Goal: Information Seeking & Learning: Learn about a topic

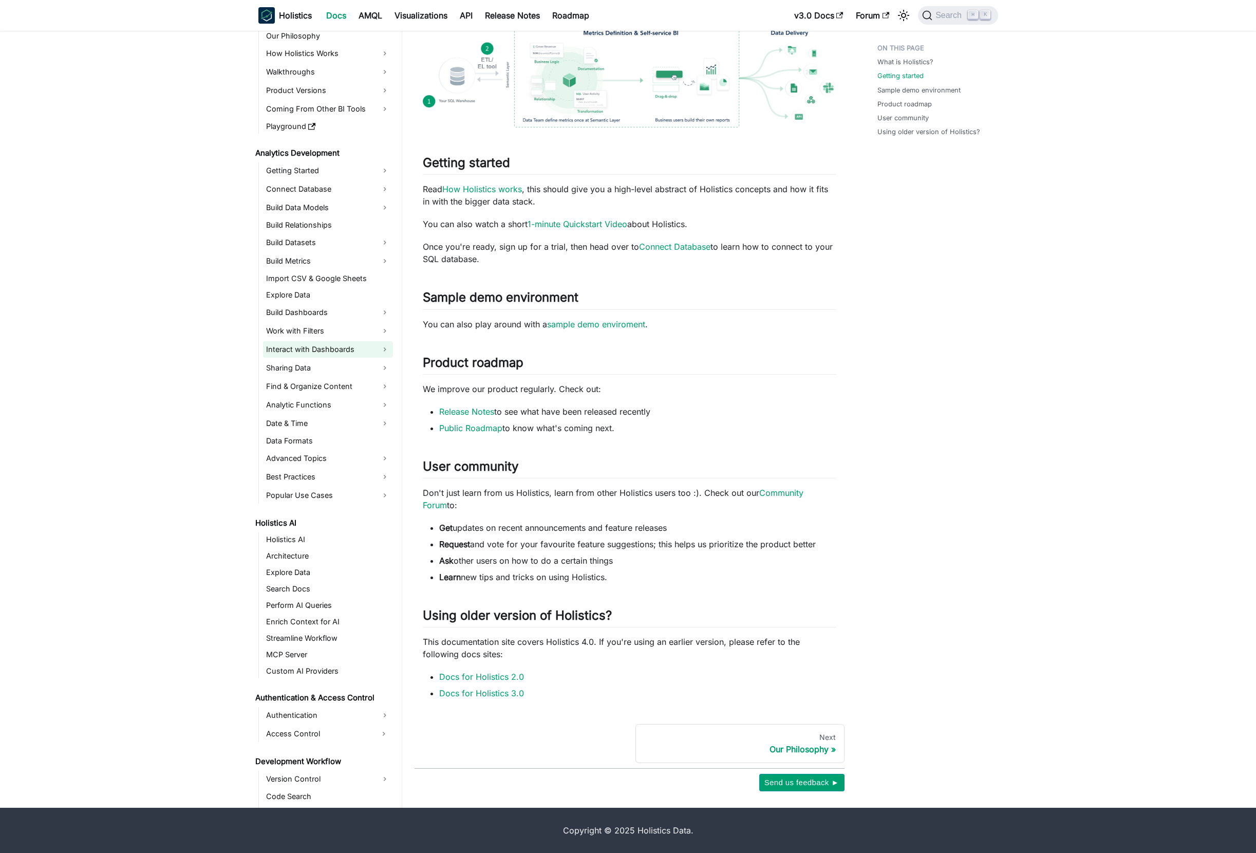
click at [319, 345] on link "Interact with Dashboards" at bounding box center [328, 349] width 130 height 16
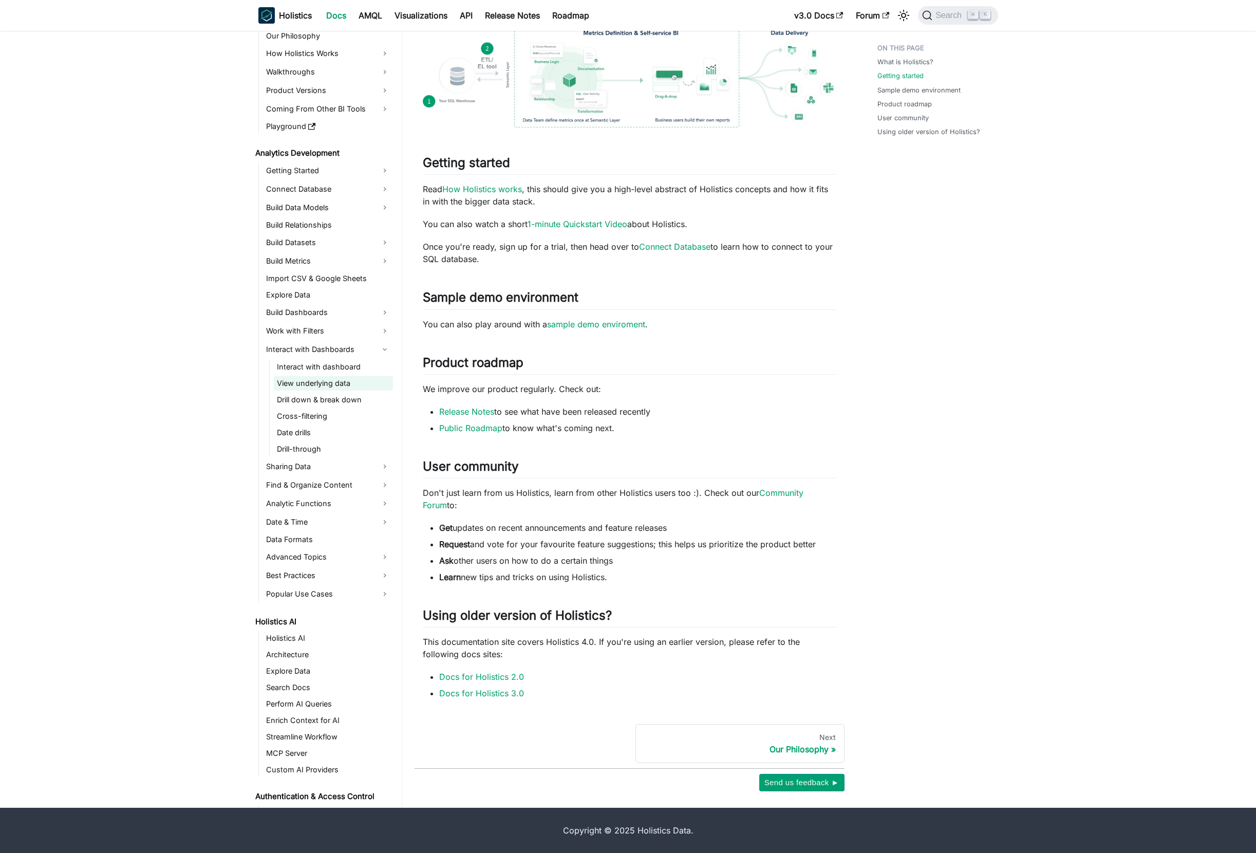
click at [304, 385] on link "View underlying data" at bounding box center [333, 383] width 119 height 14
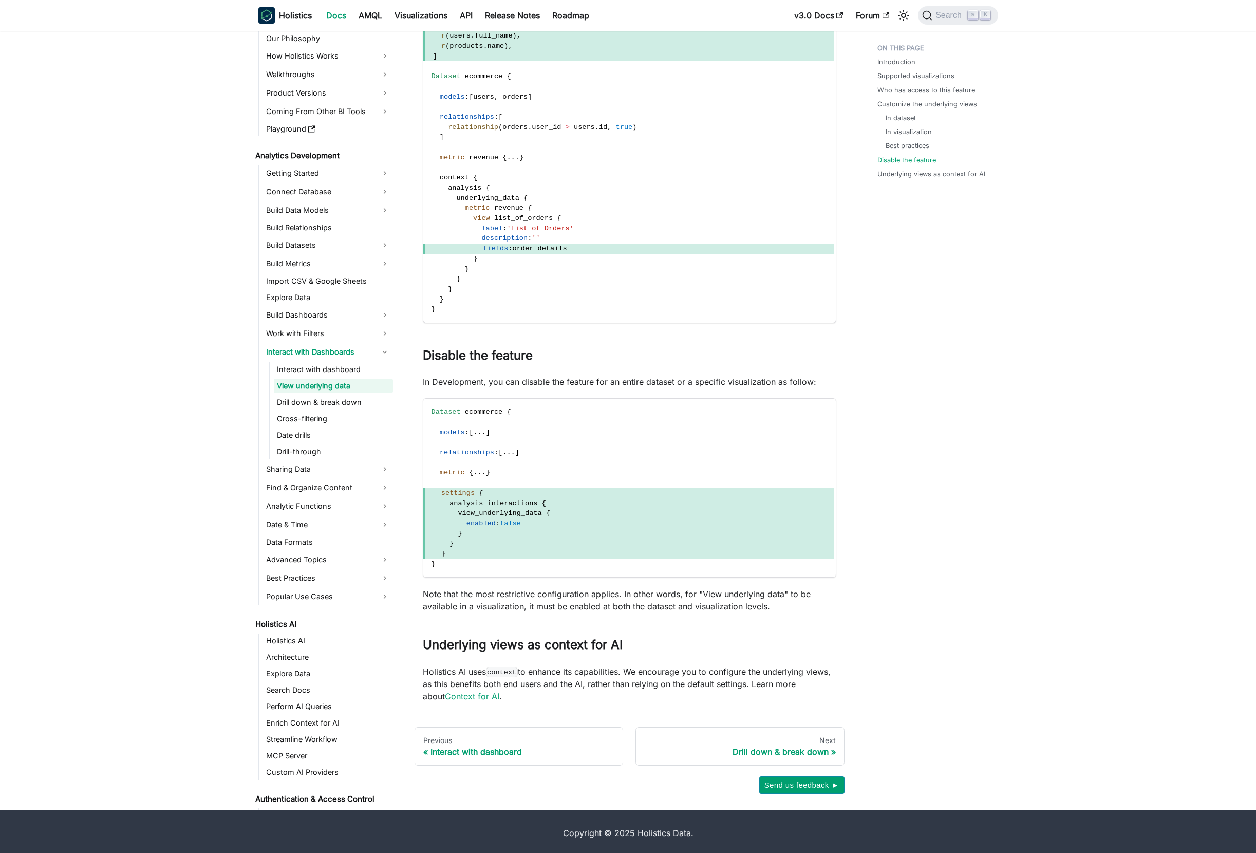
scroll to position [2481, 0]
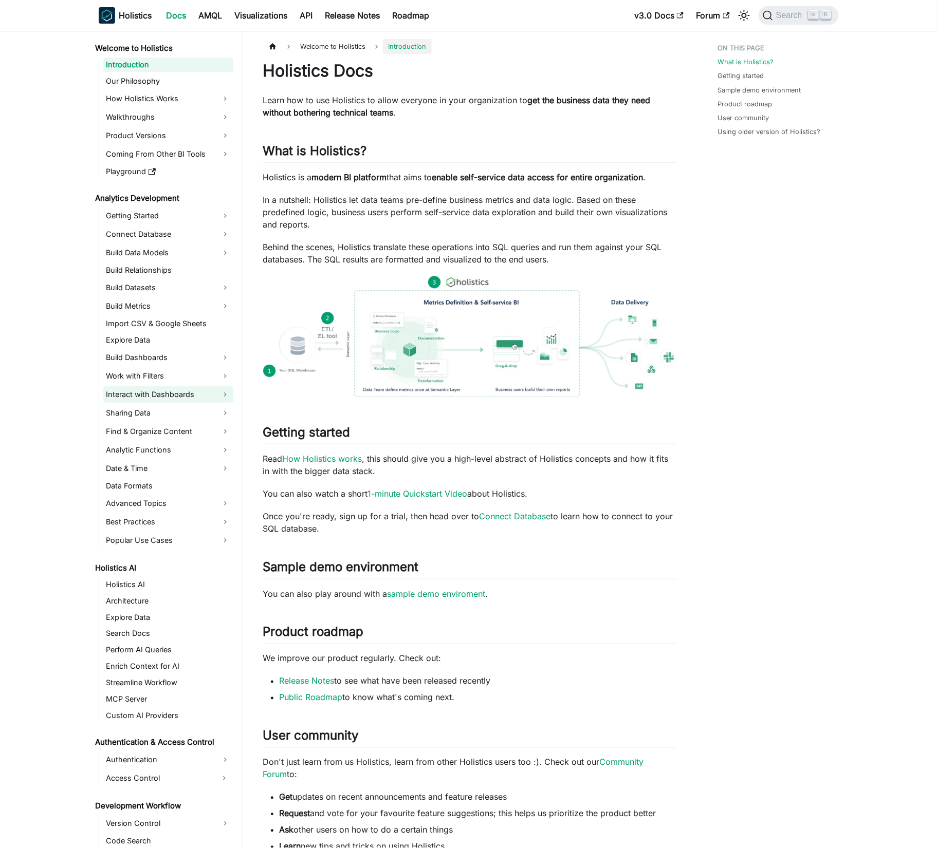
click at [179, 398] on link "Interact with Dashboards" at bounding box center [168, 394] width 130 height 16
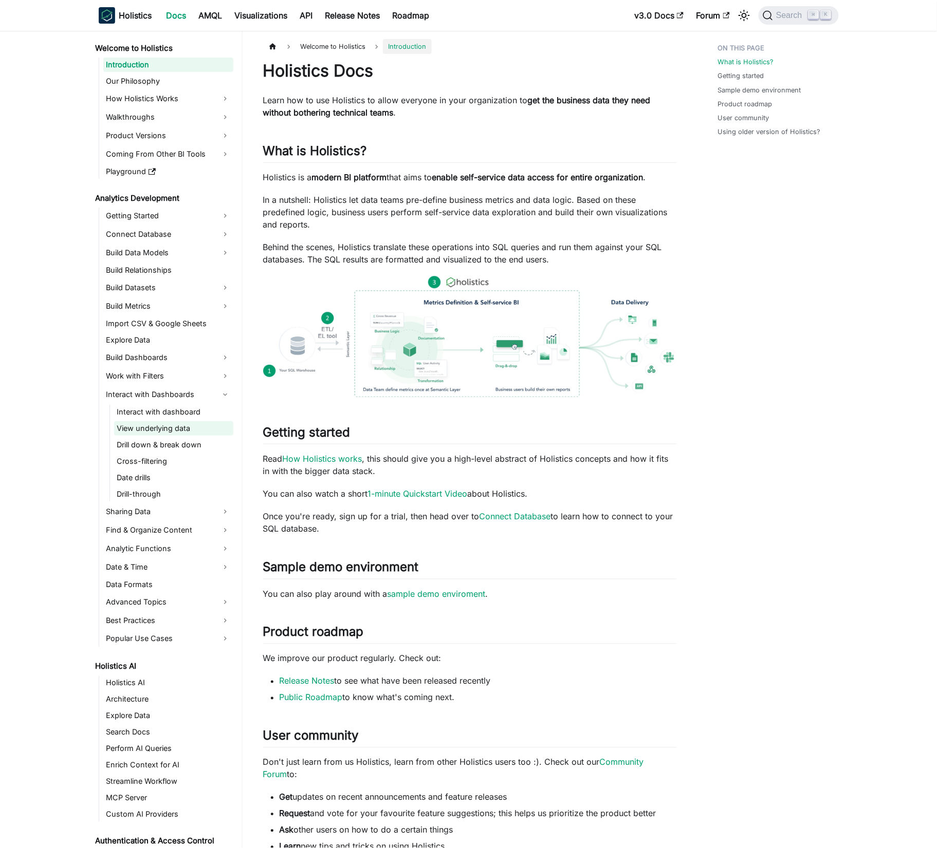
click at [181, 431] on link "View underlying data" at bounding box center [173, 428] width 119 height 14
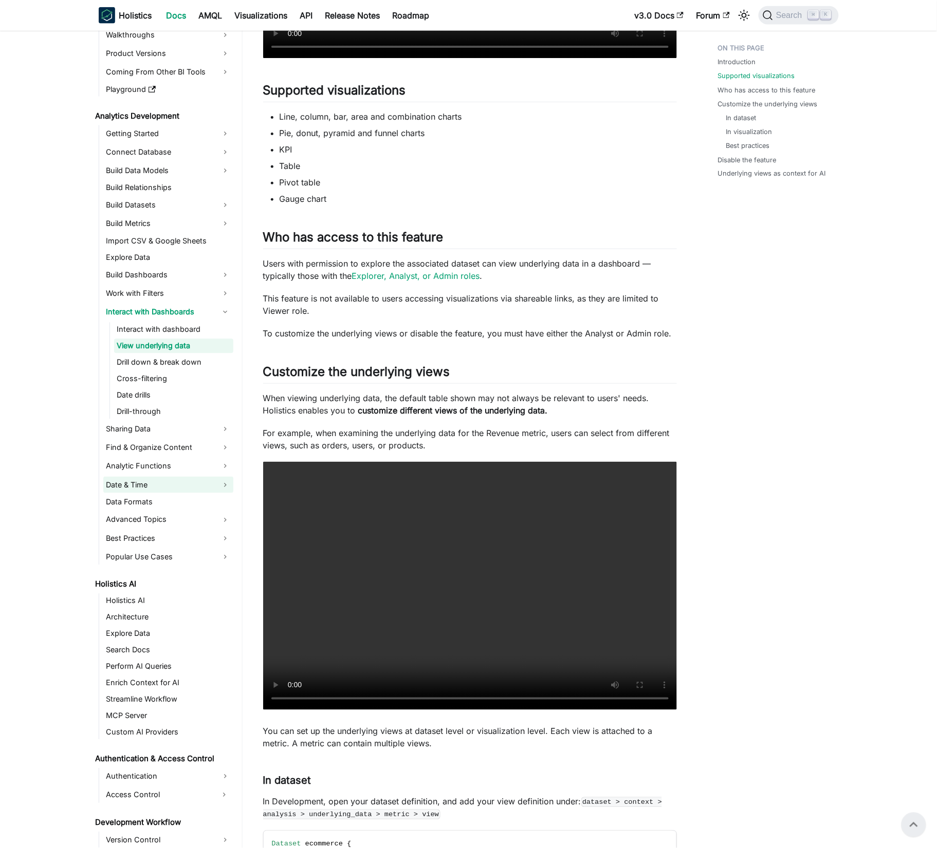
scroll to position [96, 0]
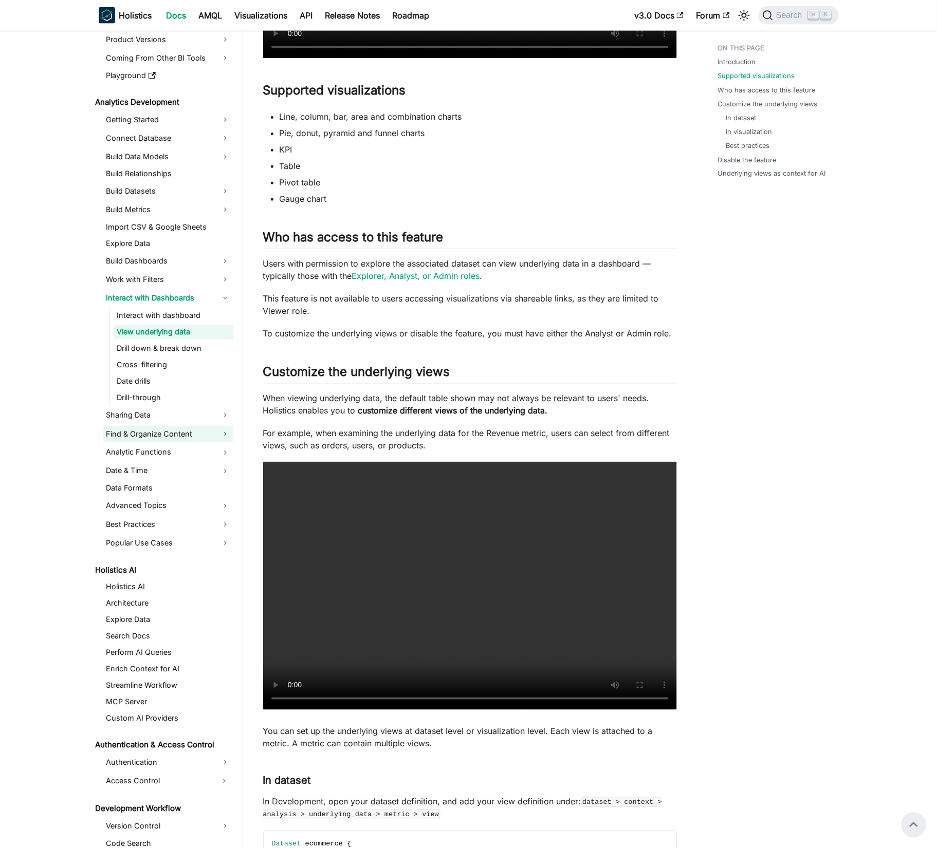
click at [181, 433] on link "Find & Organize Content" at bounding box center [168, 434] width 130 height 16
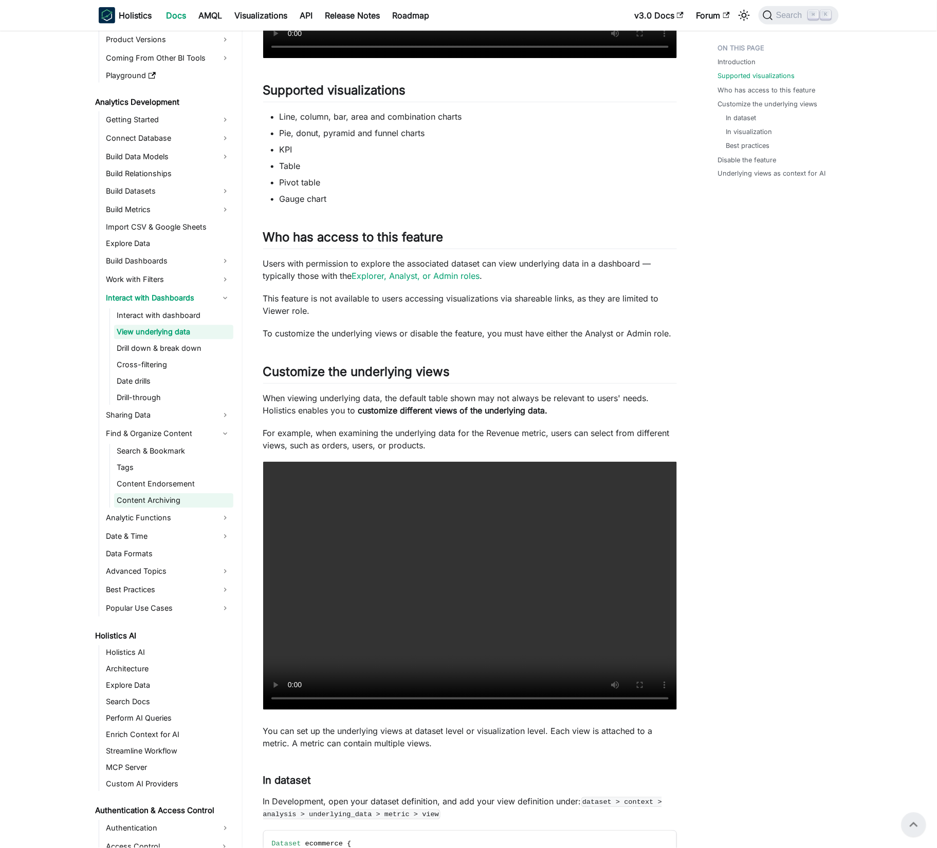
click at [150, 498] on link "Content Archiving" at bounding box center [173, 501] width 119 height 14
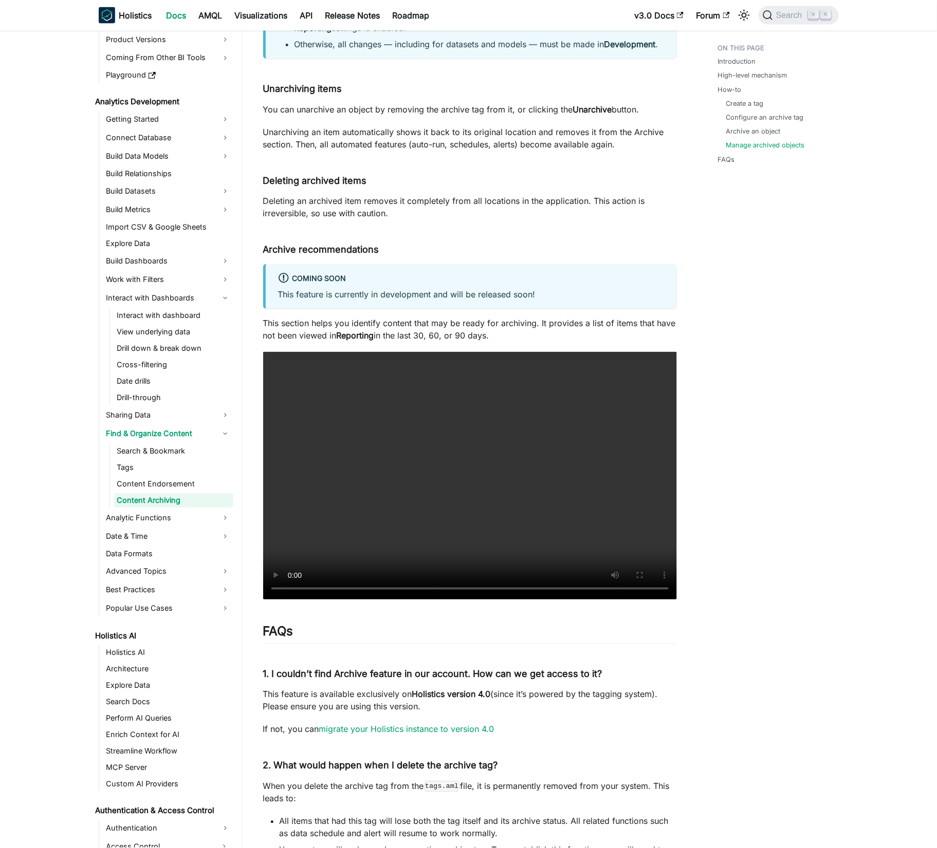
scroll to position [1990, 0]
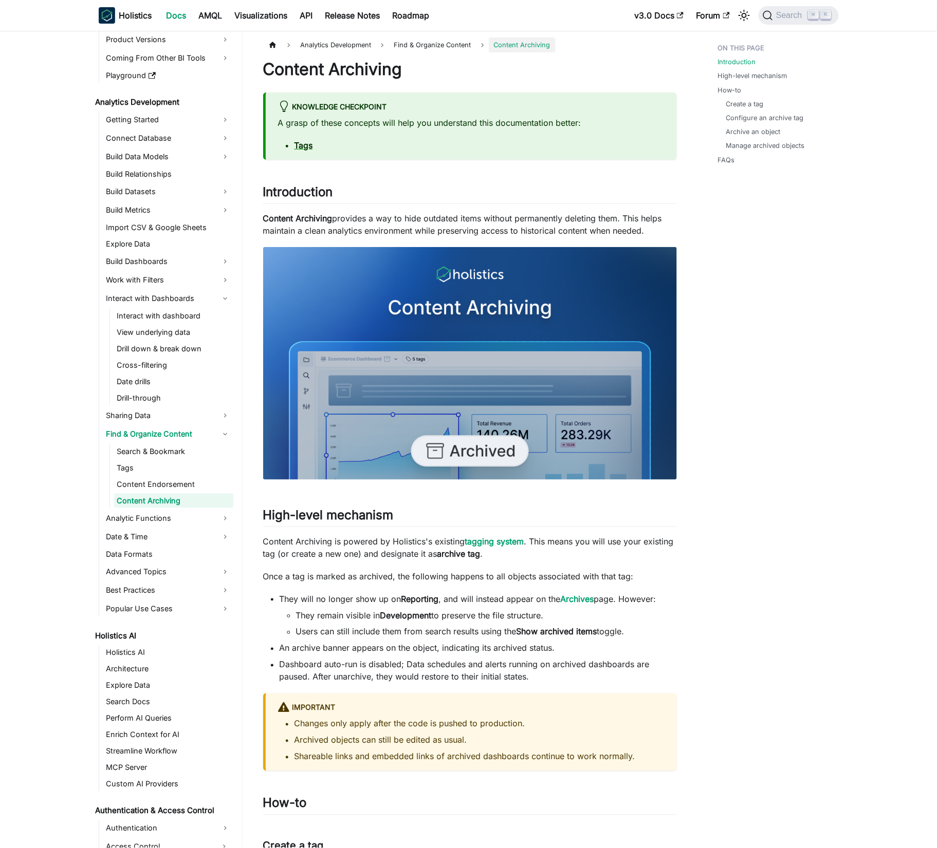
scroll to position [96, 0]
